Goal: Download file/media

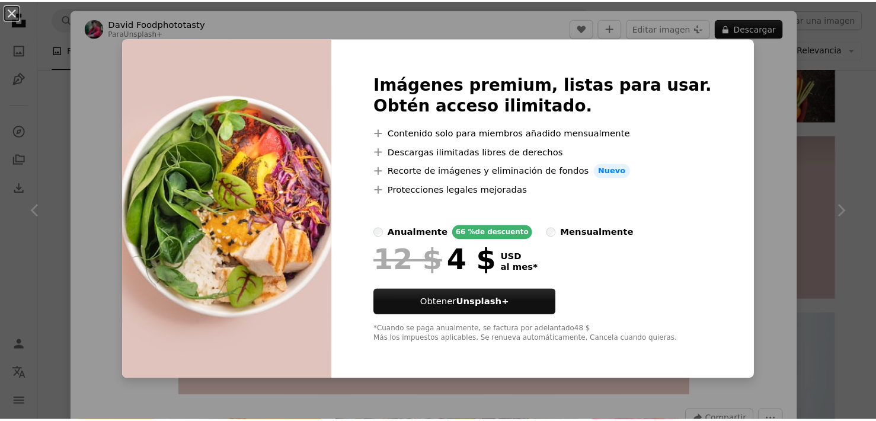
scroll to position [2963, 0]
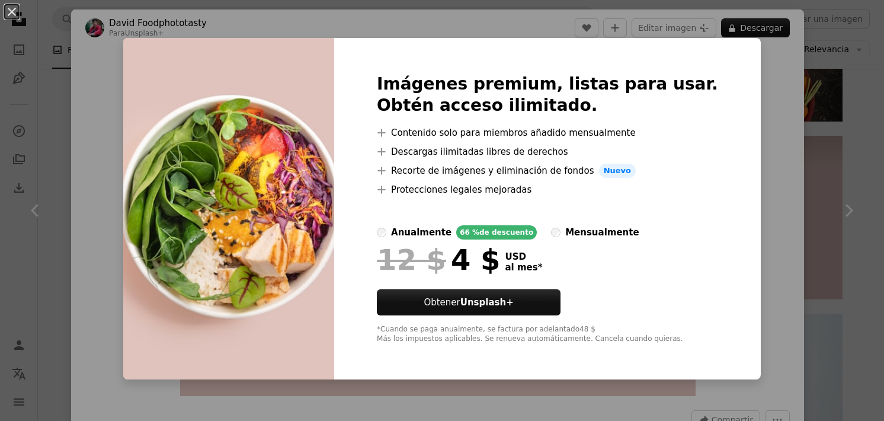
click at [749, 74] on div "An X shape Imágenes premium, listas para usar. Obtén acceso ilimitado. A plus s…" at bounding box center [442, 210] width 884 height 421
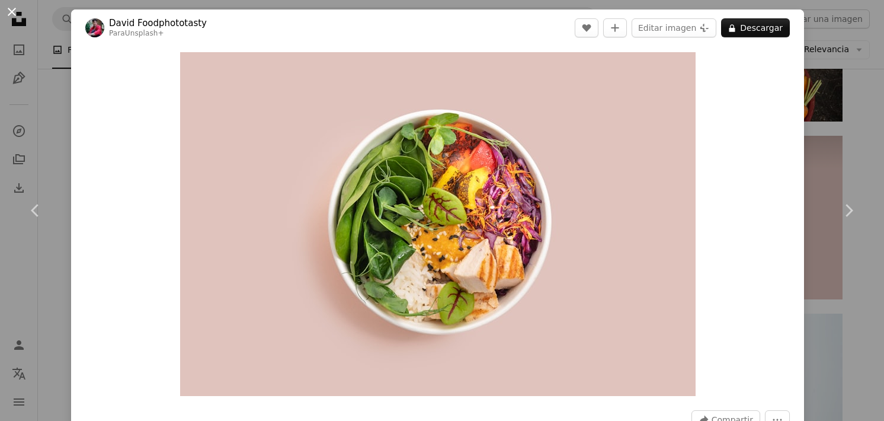
click at [14, 17] on button "An X shape" at bounding box center [12, 12] width 14 height 14
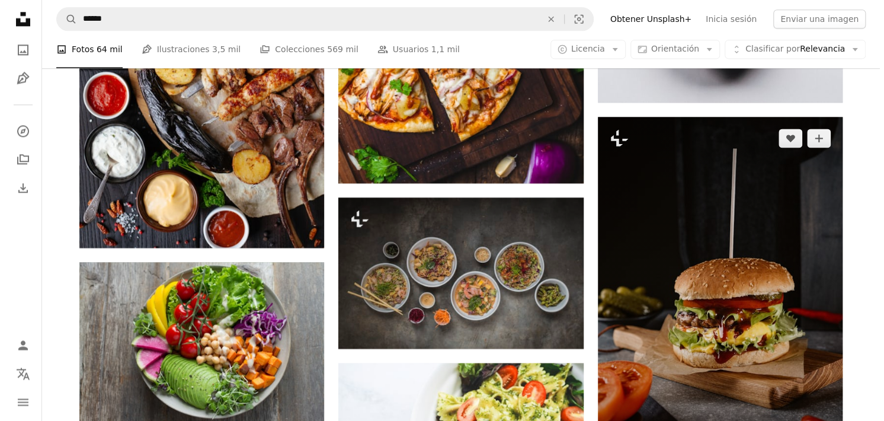
scroll to position [593, 0]
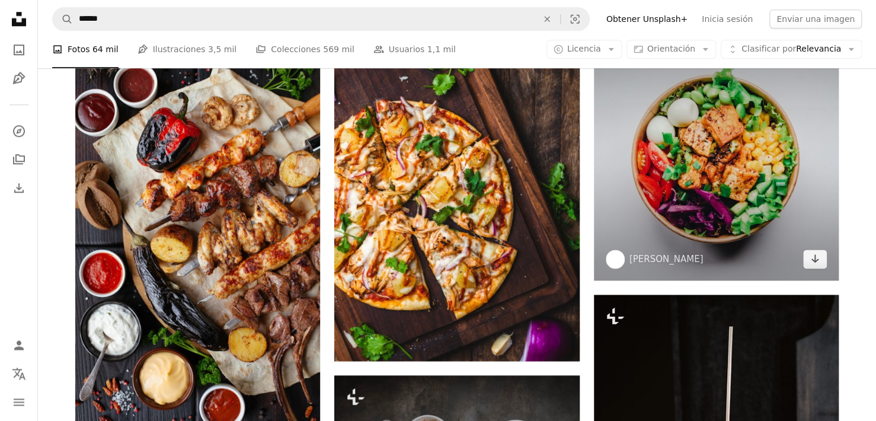
click at [703, 178] on img at bounding box center [716, 157] width 245 height 245
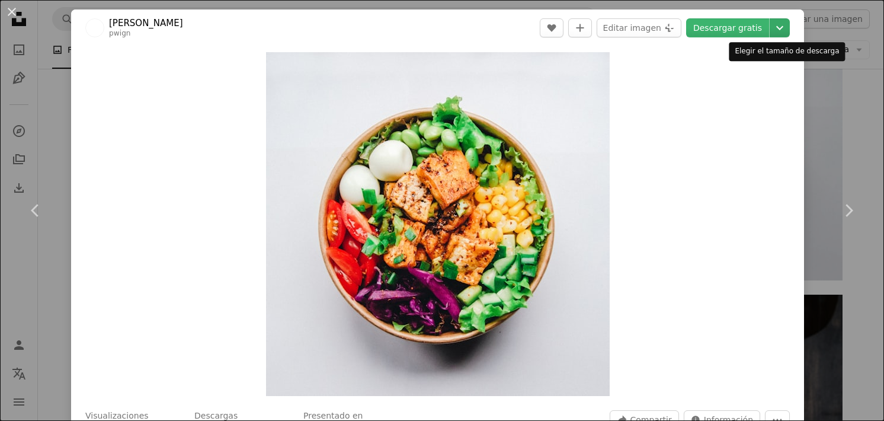
click at [776, 28] on icon "Chevron down" at bounding box center [779, 28] width 19 height 14
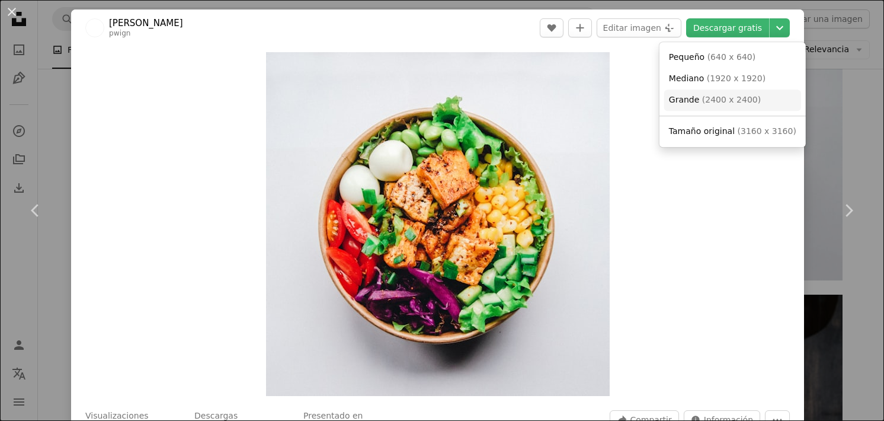
click at [740, 100] on span "( 2400 x 2400 )" at bounding box center [731, 99] width 59 height 9
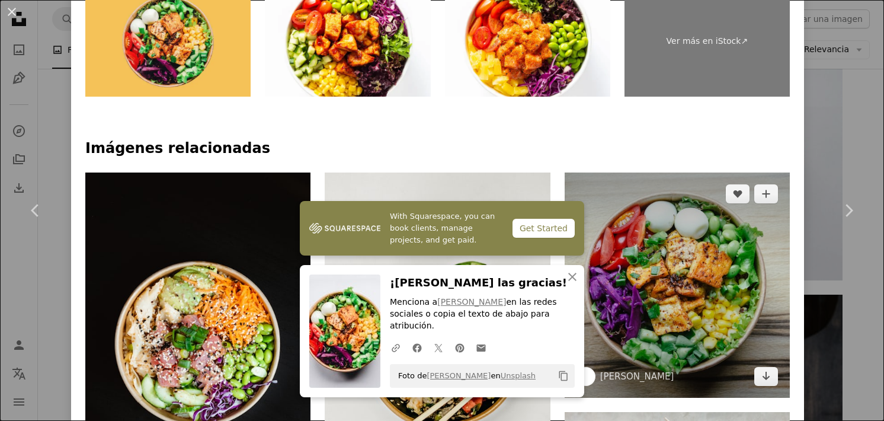
scroll to position [889, 0]
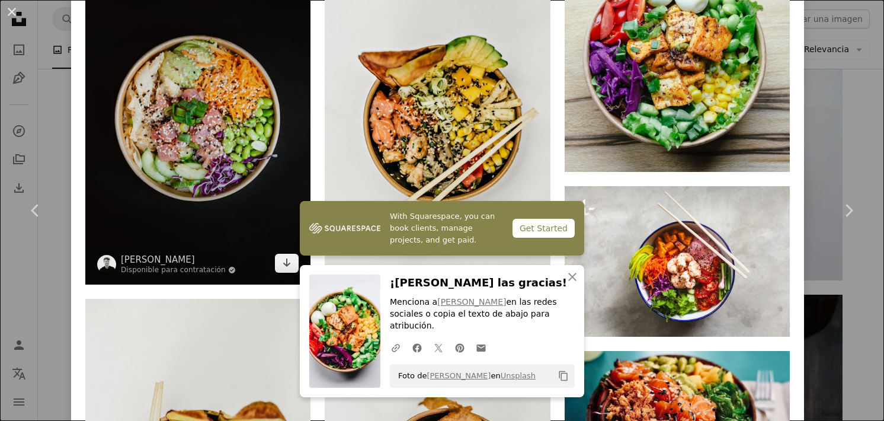
click at [155, 137] on img at bounding box center [197, 116] width 225 height 338
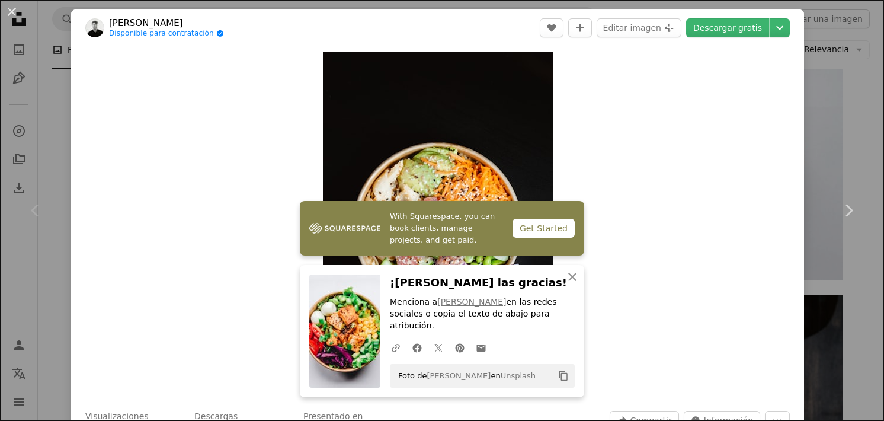
click at [833, 52] on div "An X shape Chevron left Chevron right With Squarespace, you can book clients, m…" at bounding box center [442, 210] width 884 height 421
